Goal: Task Accomplishment & Management: Use online tool/utility

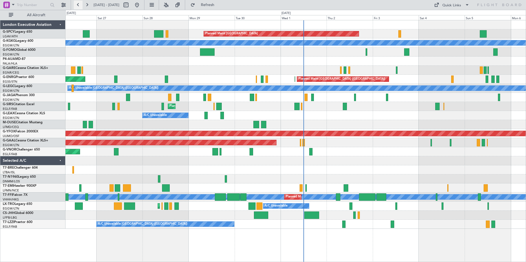
click at [76, 6] on button at bounding box center [78, 5] width 9 height 9
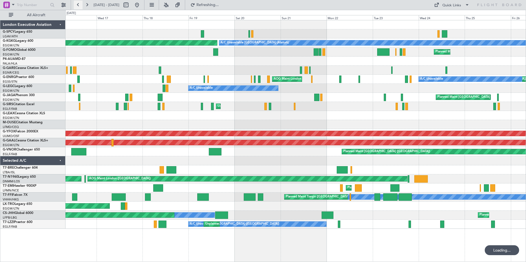
click at [76, 6] on button at bounding box center [78, 5] width 9 height 9
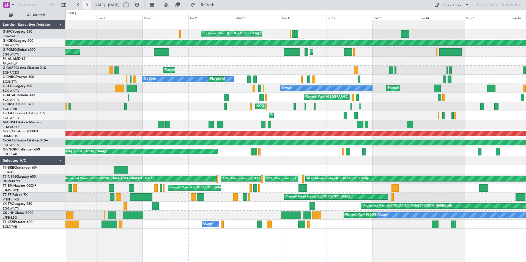
click at [89, 5] on button at bounding box center [86, 5] width 9 height 9
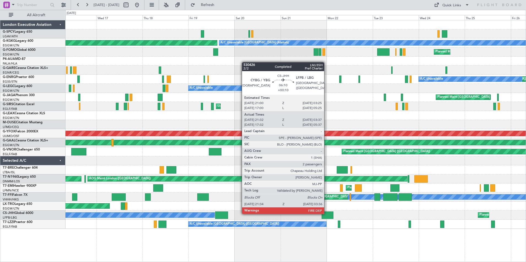
click at [326, 214] on div at bounding box center [327, 215] width 12 height 7
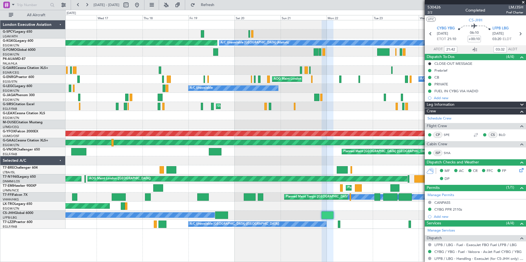
type input "17:42"
type input "05:32"
type input "21:42"
type input "03:32"
click at [276, 103] on div "Unplanned Maint [GEOGRAPHIC_DATA] ([GEOGRAPHIC_DATA]) Planned Maint [GEOGRAPHIC…" at bounding box center [295, 106] width 460 height 9
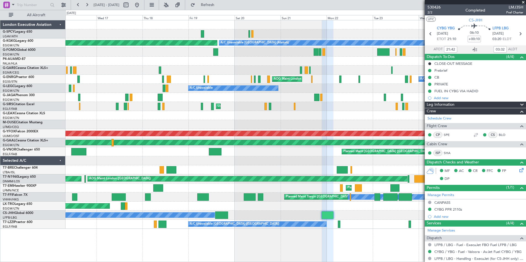
click at [523, 1] on span at bounding box center [522, 2] width 5 height 5
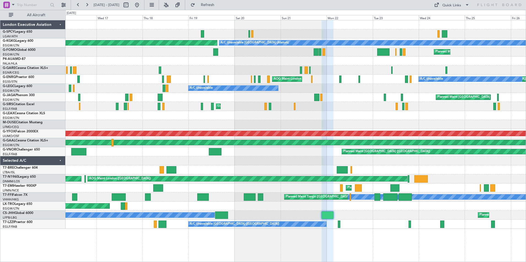
type input "0"
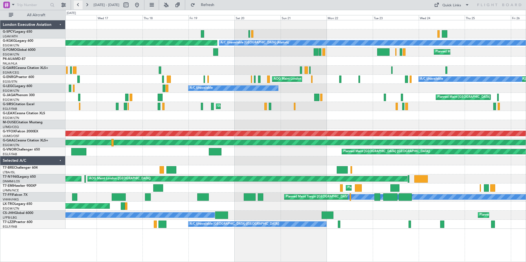
click at [81, 6] on button at bounding box center [78, 5] width 9 height 9
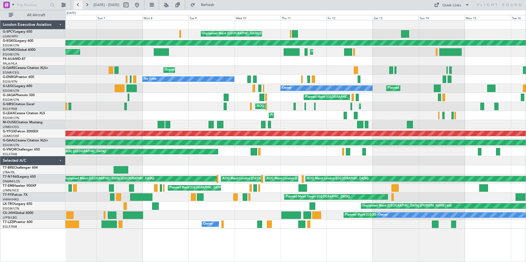
click at [81, 6] on button at bounding box center [78, 5] width 9 height 9
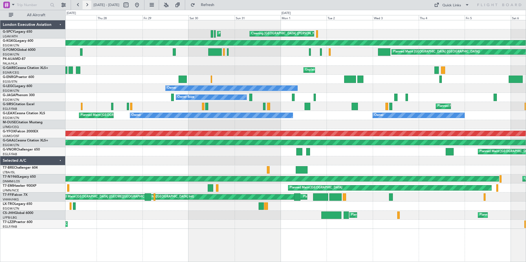
click at [84, 5] on button at bounding box center [86, 5] width 9 height 9
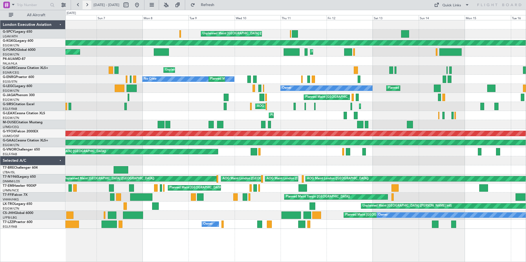
click at [87, 4] on button at bounding box center [86, 5] width 9 height 9
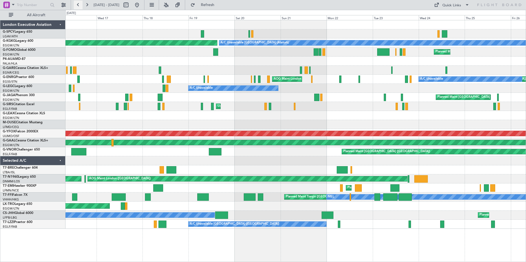
click at [77, 6] on button at bounding box center [78, 5] width 9 height 9
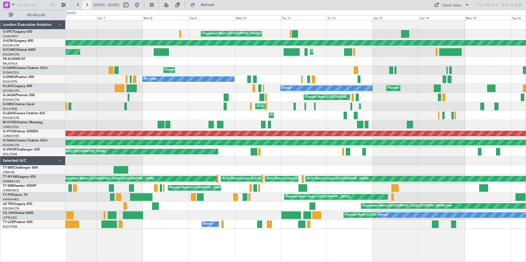
click at [89, 5] on button at bounding box center [86, 5] width 9 height 9
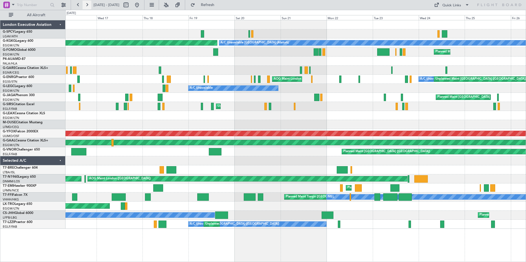
click at [88, 5] on button at bounding box center [86, 5] width 9 height 9
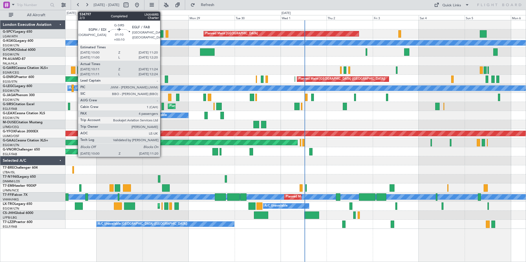
click at [162, 107] on div at bounding box center [162, 106] width 3 height 7
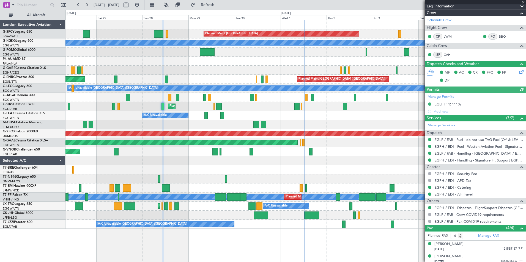
scroll to position [112, 0]
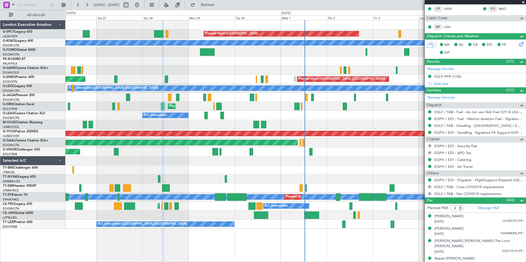
click at [524, 1] on span at bounding box center [522, 2] width 5 height 5
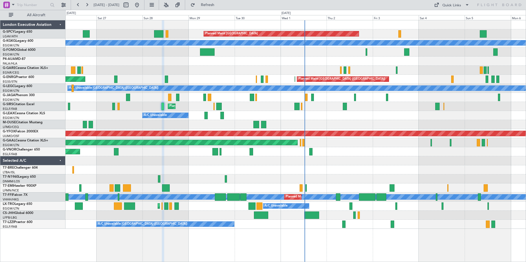
type input "0"
click at [78, 3] on button at bounding box center [78, 5] width 9 height 9
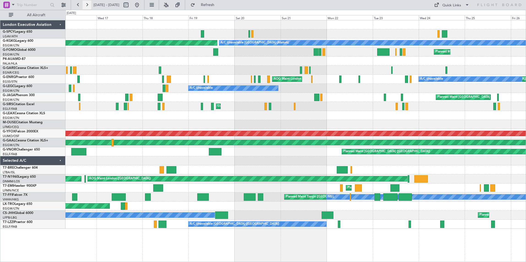
click at [88, 4] on button at bounding box center [86, 5] width 9 height 9
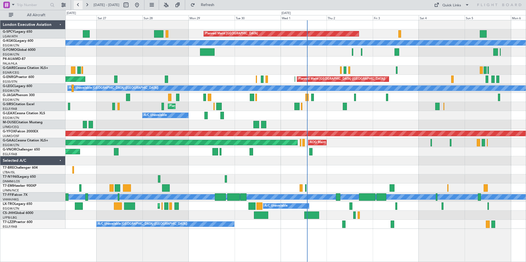
click at [78, 5] on button at bounding box center [78, 5] width 9 height 9
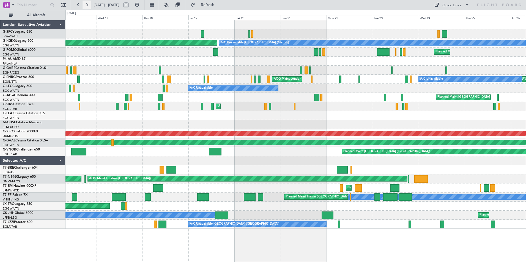
click at [84, 6] on button at bounding box center [86, 5] width 9 height 9
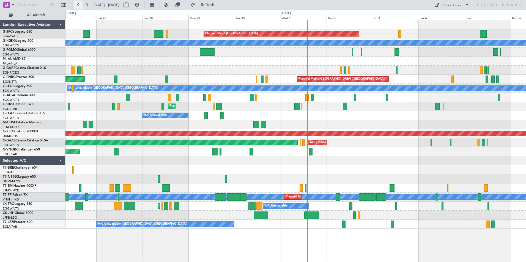
click at [75, 5] on button at bounding box center [78, 5] width 9 height 9
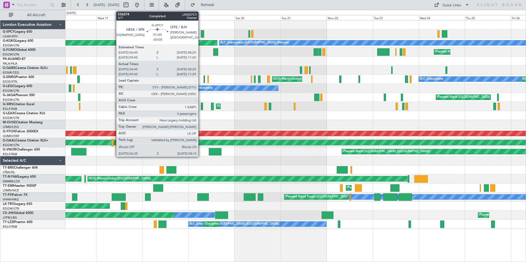
click at [201, 35] on div at bounding box center [202, 33] width 3 height 7
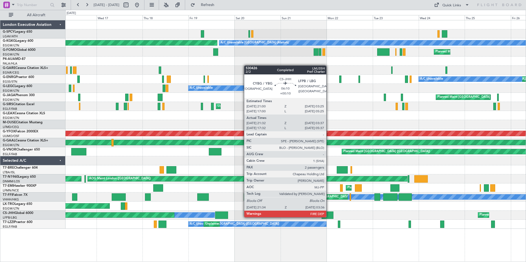
click at [329, 217] on div at bounding box center [327, 215] width 12 height 7
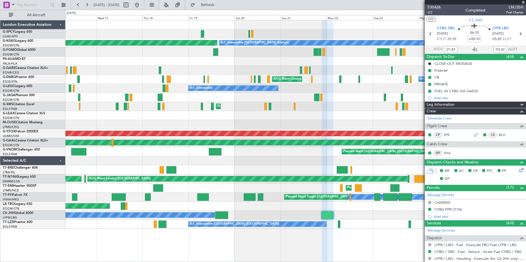
click at [523, 1] on span at bounding box center [522, 2] width 5 height 5
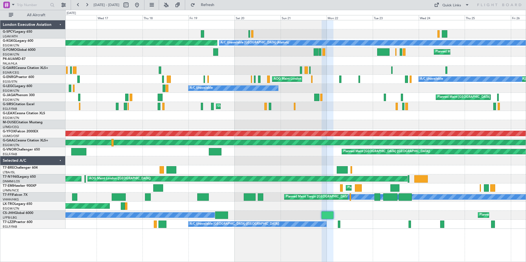
type input "0"
